Goal: Task Accomplishment & Management: Manage account settings

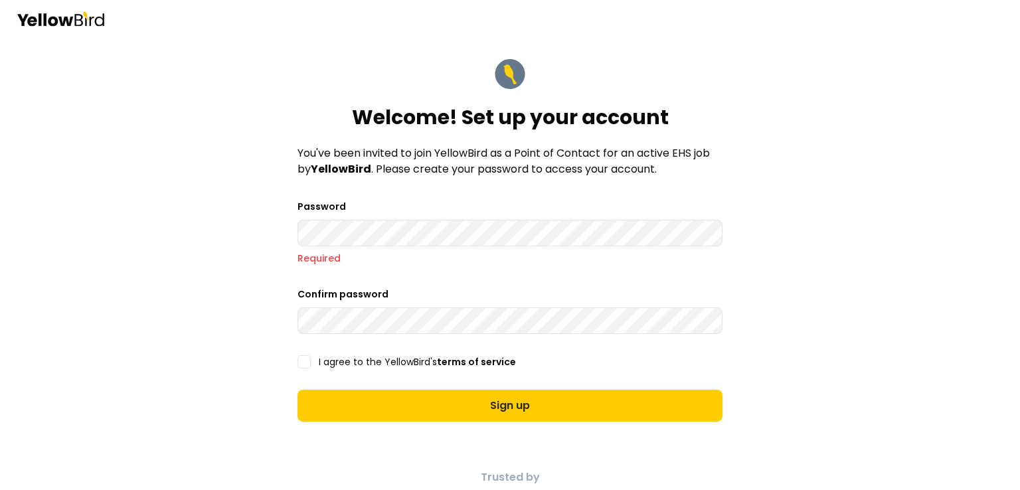
click at [832, 315] on div "Welcome! Set up your account You've been invited to join YellowBird as a Point …" at bounding box center [510, 245] width 1020 height 490
click at [287, 225] on form "Welcome! Set up your account You've been invited to join YellowBird as a Point …" at bounding box center [510, 240] width 446 height 385
click at [300, 363] on button "I agree to the YellowBird's terms of service" at bounding box center [304, 361] width 13 height 13
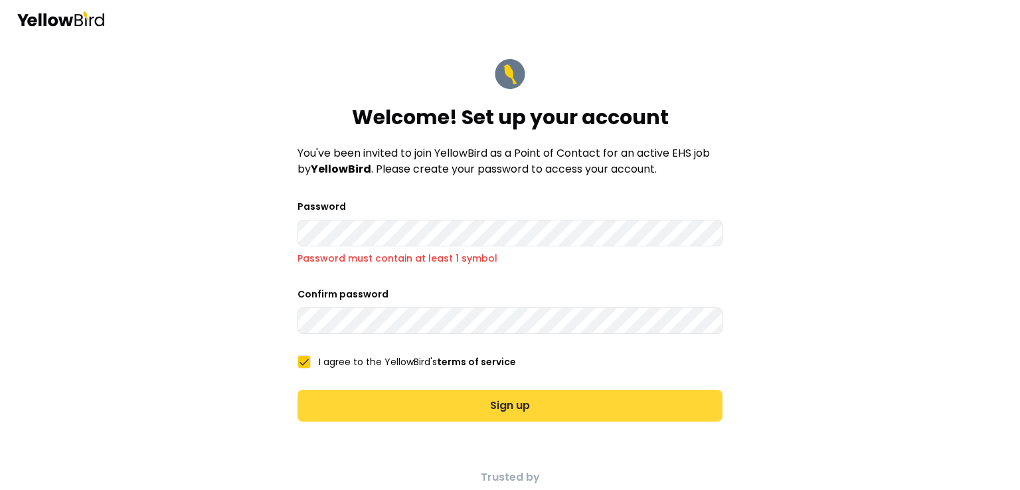
click at [442, 403] on button "Sign up" at bounding box center [510, 406] width 425 height 32
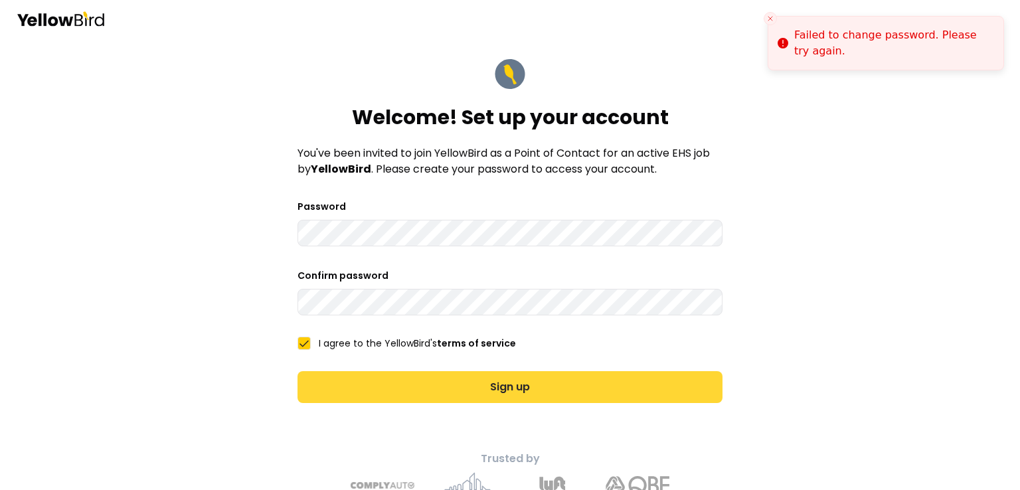
click at [442, 403] on form "Welcome! Set up your account You've been invited to join YellowBird as a Point …" at bounding box center [510, 231] width 446 height 366
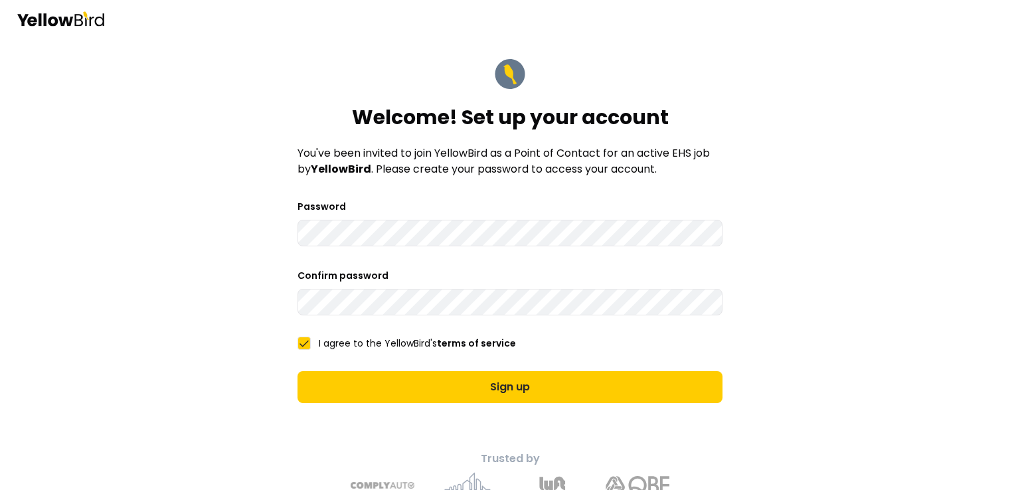
click at [242, 256] on div "Welcome! Set up your account You've been invited to join YellowBird as a Point …" at bounding box center [510, 245] width 1020 height 490
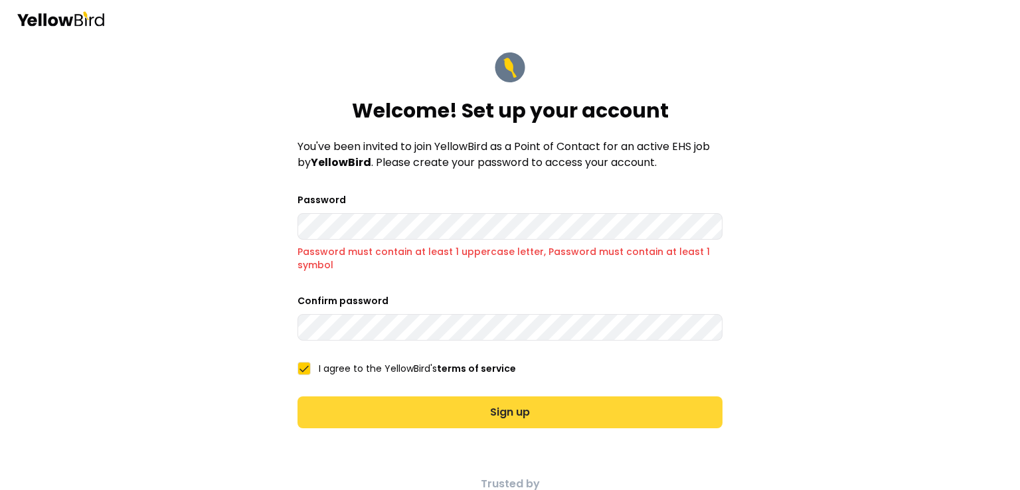
click at [494, 413] on button "Sign up" at bounding box center [510, 413] width 425 height 32
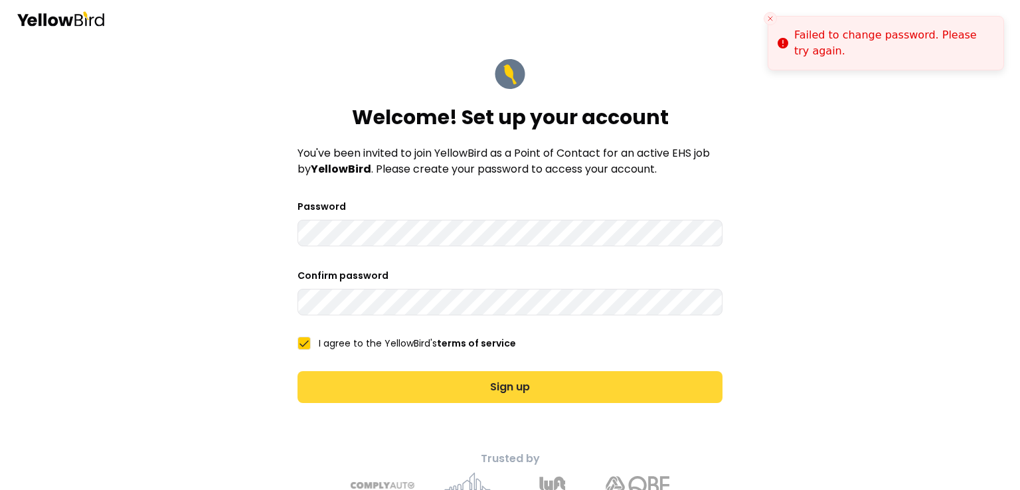
click at [449, 383] on button "Sign up" at bounding box center [510, 387] width 425 height 32
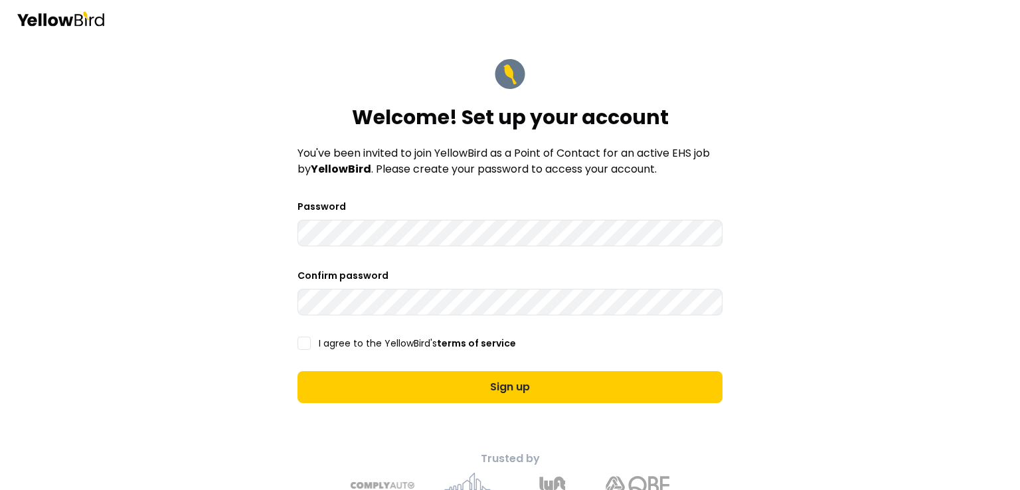
click at [173, 262] on div "Welcome! Set up your account You've been invited to join YellowBird as a Point …" at bounding box center [510, 245] width 1020 height 490
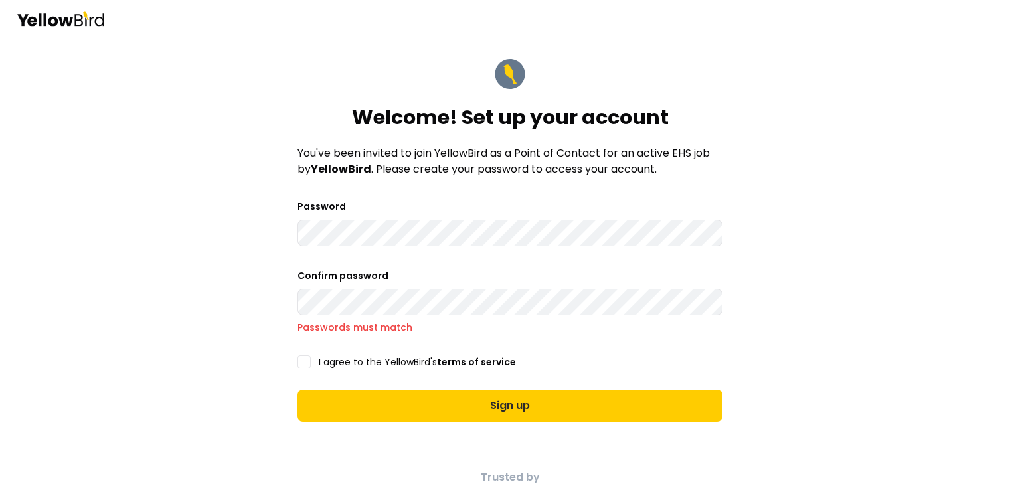
click at [304, 345] on form "Welcome! Set up your account You've been invited to join YellowBird as a Point …" at bounding box center [510, 240] width 446 height 385
click at [306, 361] on div "I agree to the YellowBird's terms of service" at bounding box center [510, 361] width 425 height 13
click at [244, 252] on div "Welcome! Set up your account You've been invited to join YellowBird as a Point …" at bounding box center [510, 245] width 1020 height 490
click at [298, 359] on button "I agree to the YellowBird's terms of service" at bounding box center [304, 361] width 13 height 13
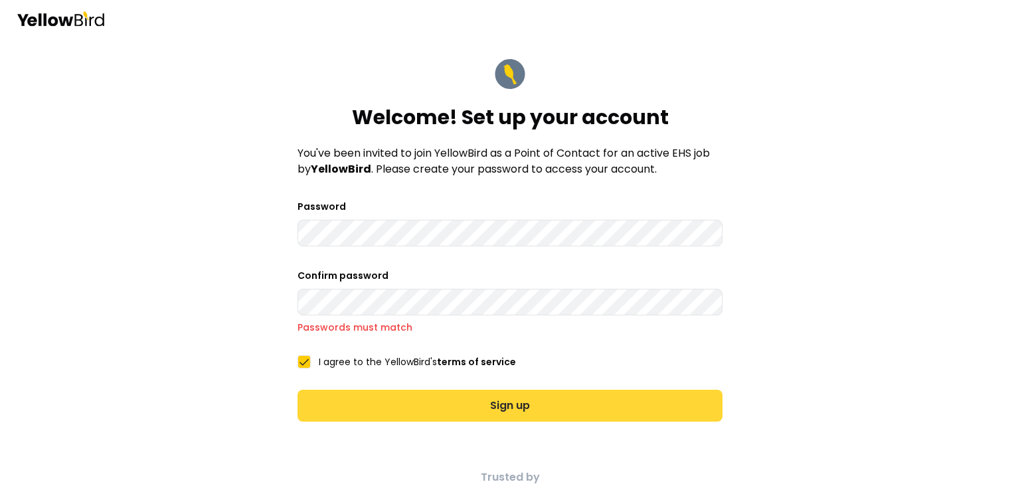
click at [415, 401] on button "Sign up" at bounding box center [510, 406] width 425 height 32
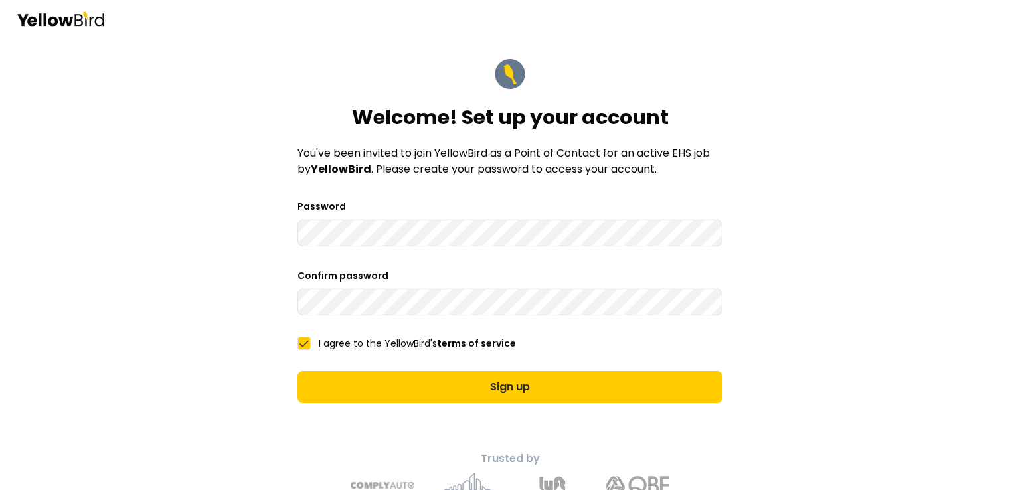
click at [231, 195] on div "Welcome! Set up your account You've been invited to join YellowBird as a Point …" at bounding box center [510, 245] width 1020 height 490
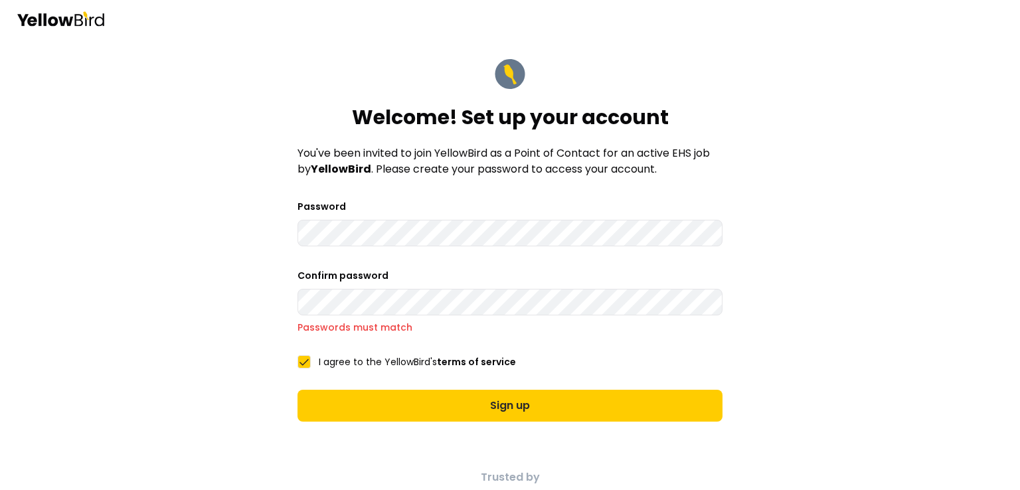
drag, startPoint x: 449, startPoint y: 349, endPoint x: 450, endPoint y: 339, distance: 10.0
click at [450, 340] on form "Welcome! Set up your account You've been invited to join YellowBird as a Point …" at bounding box center [510, 240] width 446 height 385
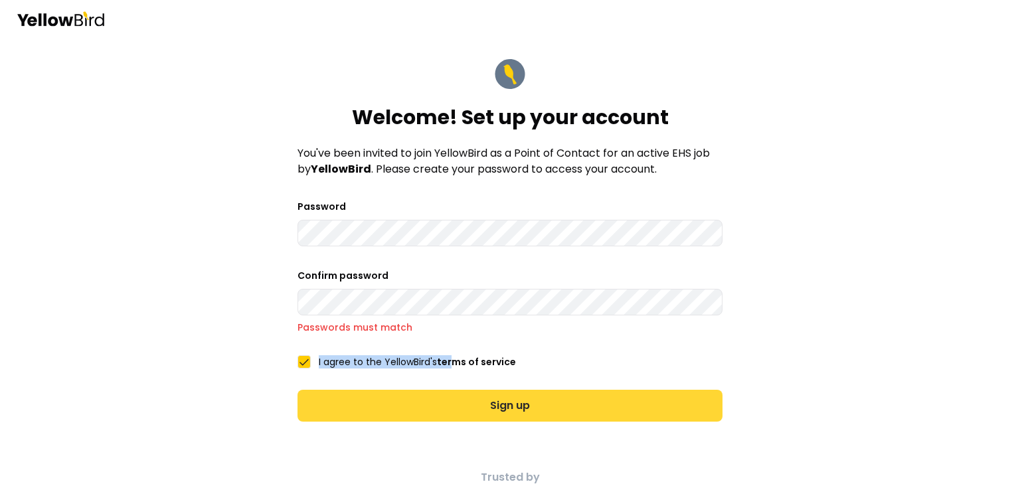
click at [462, 407] on button "Sign up" at bounding box center [510, 406] width 425 height 32
drag, startPoint x: 429, startPoint y: 424, endPoint x: 433, endPoint y: 411, distance: 14.5
click at [432, 415] on form "Welcome! Set up your account You've been invited to join YellowBird as a Point …" at bounding box center [510, 240] width 446 height 385
click at [433, 410] on button "Sign up" at bounding box center [510, 406] width 425 height 32
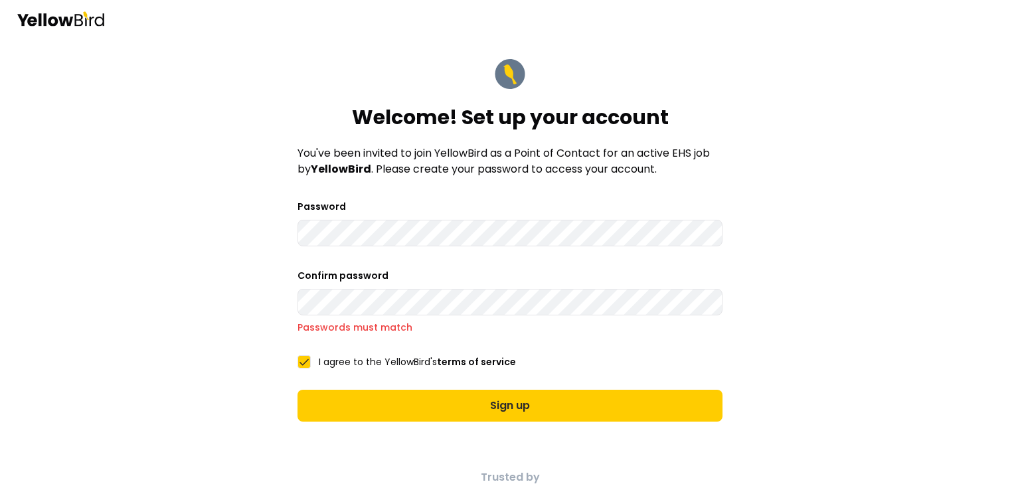
click at [201, 245] on div "Welcome! Set up your account You've been invited to join YellowBird as a Point …" at bounding box center [510, 245] width 1020 height 490
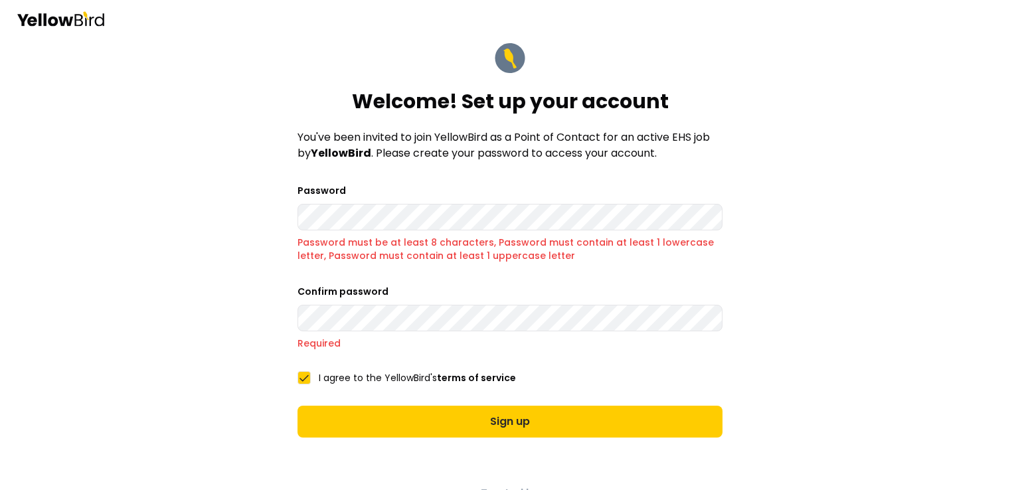
click at [238, 229] on div "Welcome! Set up your account You've been invited to join YellowBird as a Point …" at bounding box center [510, 245] width 1020 height 490
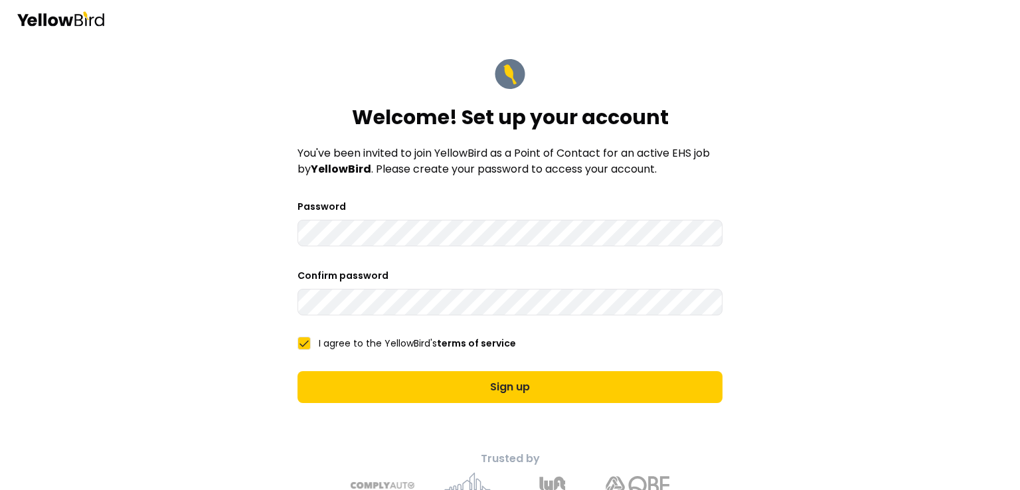
click at [249, 407] on div "Welcome! Set up your account You've been invited to join YellowBird as a Point …" at bounding box center [510, 245] width 1020 height 490
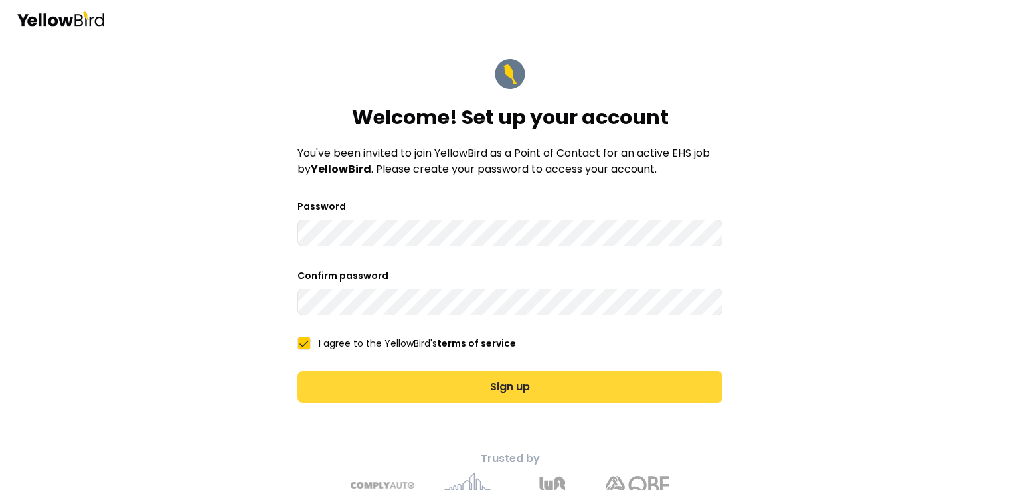
click at [380, 397] on button "Sign up" at bounding box center [510, 387] width 425 height 32
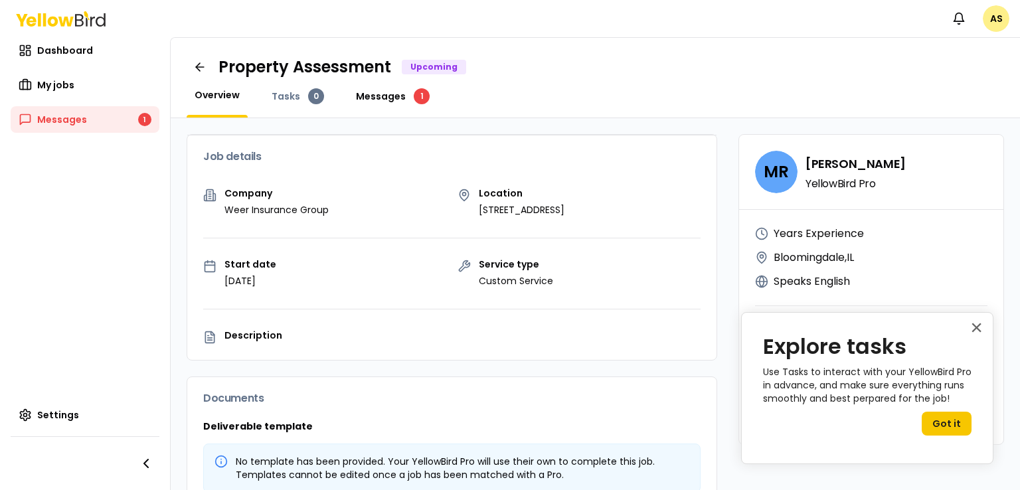
click at [401, 99] on span "Messages" at bounding box center [381, 96] width 50 height 13
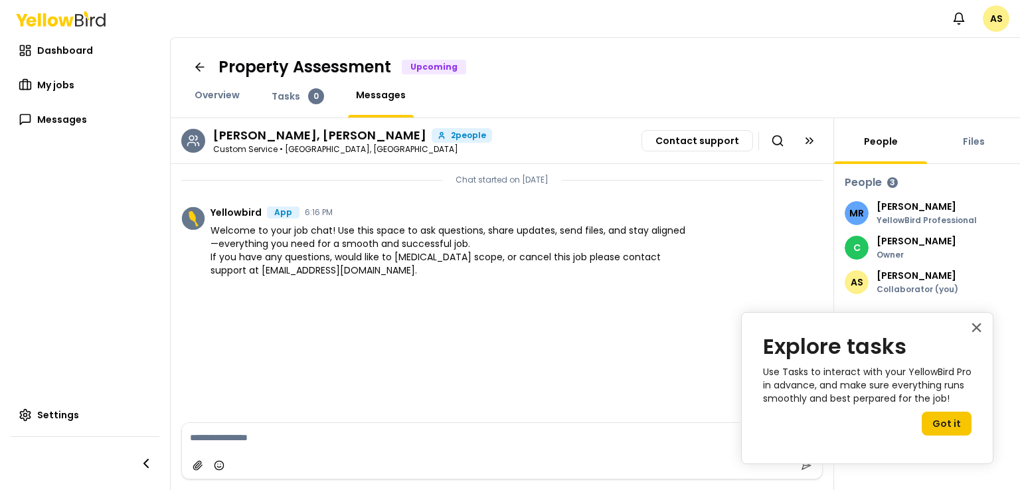
click at [985, 324] on div "× Explore tasks Use Tasks to interact with your YellowBird Pro in advance, and …" at bounding box center [867, 388] width 252 height 152
click at [986, 325] on div "× Explore tasks Use Tasks to interact with your YellowBird Pro in advance, and …" at bounding box center [867, 388] width 252 height 152
click at [980, 328] on button "×" at bounding box center [976, 327] width 13 height 21
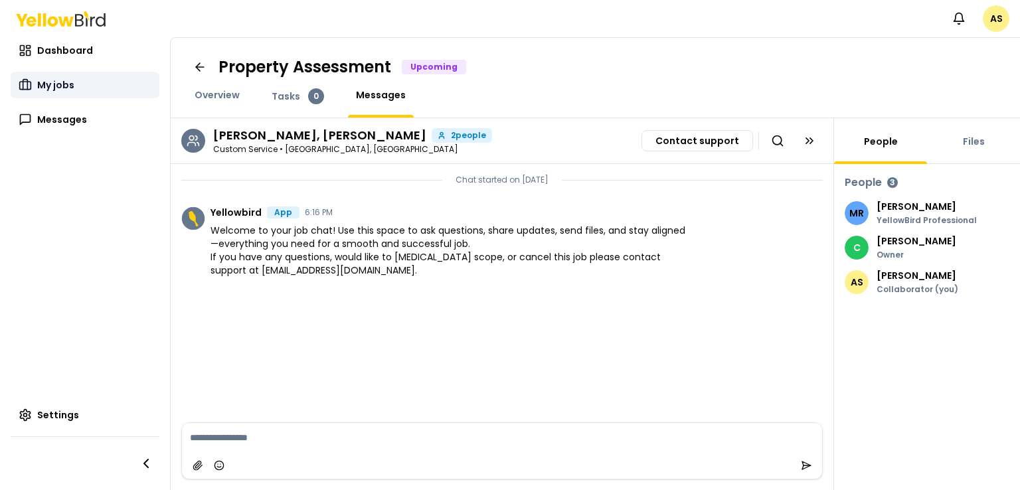
click at [53, 88] on span "My jobs" at bounding box center [55, 84] width 37 height 13
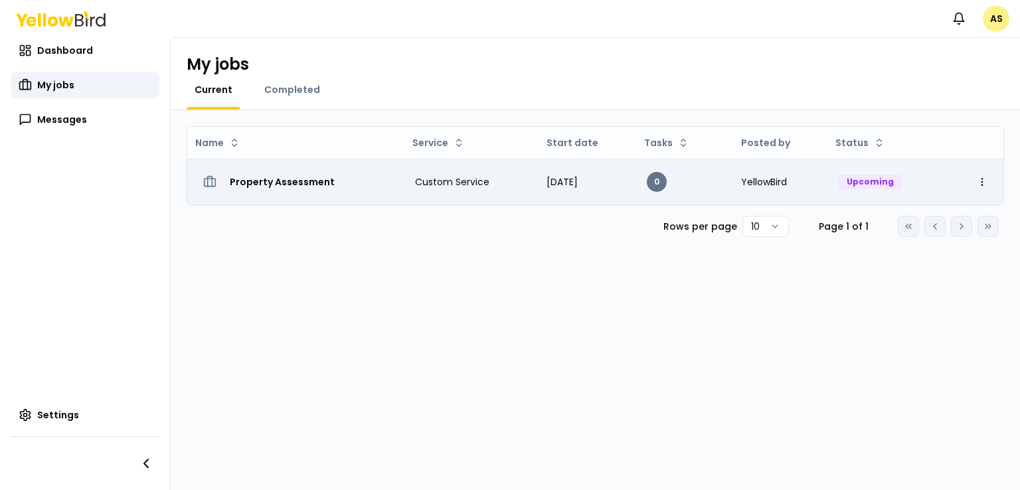
click at [885, 186] on div "Upcoming" at bounding box center [870, 182] width 64 height 15
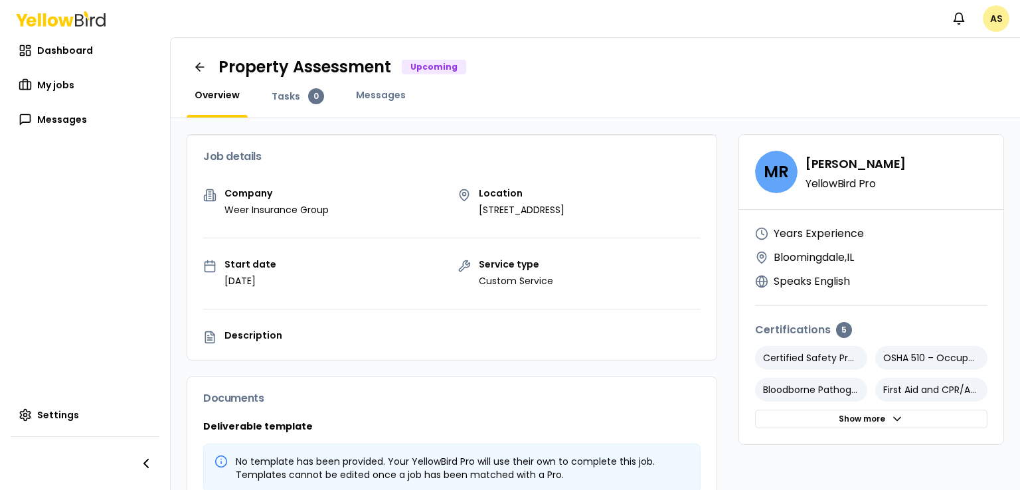
click at [994, 22] on html "Notifications AS Dashboard My jobs Messages Settings Property Assessment Upcomi…" at bounding box center [510, 245] width 1020 height 490
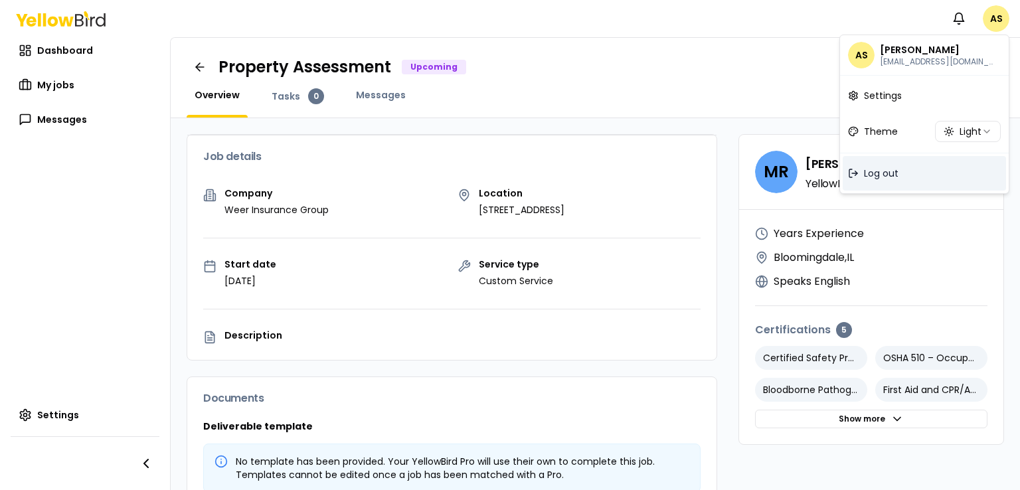
click at [876, 176] on span "Log out" at bounding box center [881, 173] width 35 height 13
